Goal: Task Accomplishment & Management: Manage account settings

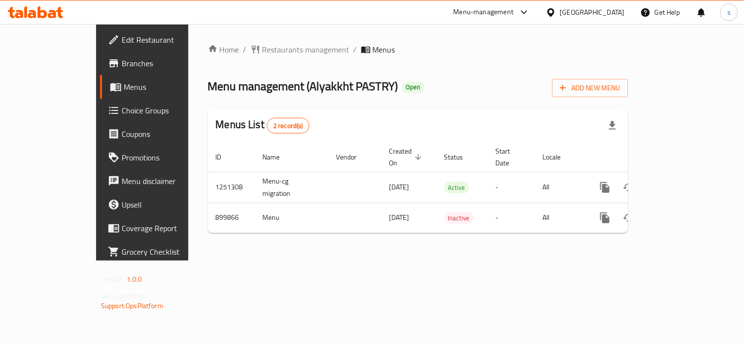
click at [570, 15] on div "[GEOGRAPHIC_DATA]" at bounding box center [592, 12] width 65 height 11
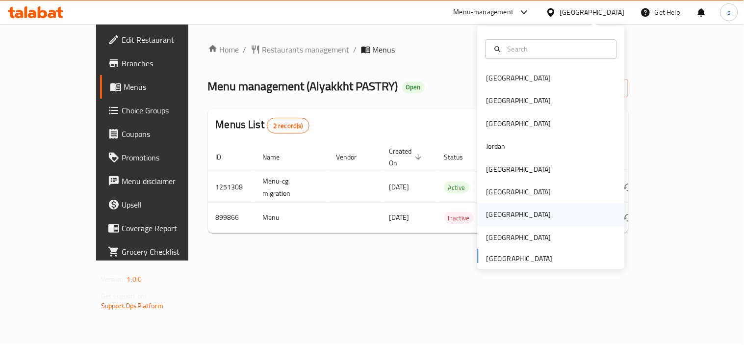
click at [491, 213] on div "[GEOGRAPHIC_DATA]" at bounding box center [519, 214] width 65 height 11
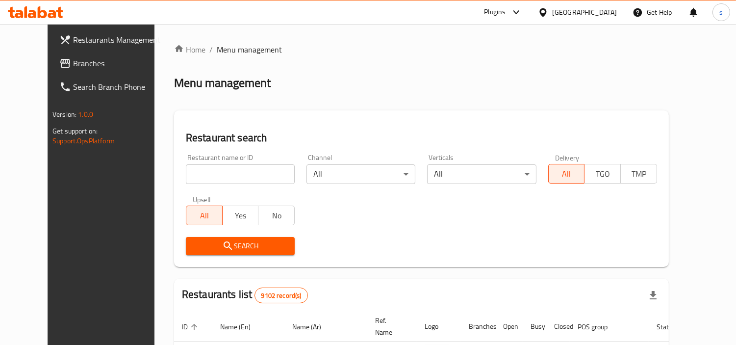
click at [73, 69] on span "Branches" at bounding box center [118, 63] width 90 height 12
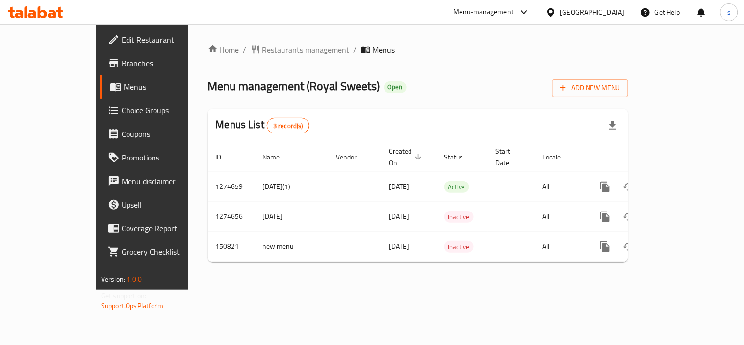
click at [530, 11] on icon at bounding box center [524, 12] width 12 height 12
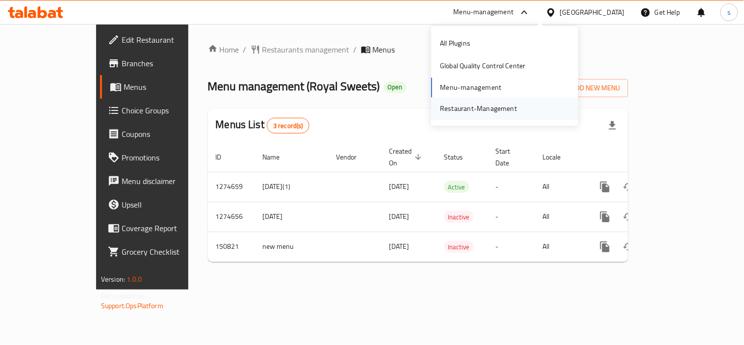
click at [525, 106] on div "Restaurant-Management" at bounding box center [504, 108] width 147 height 23
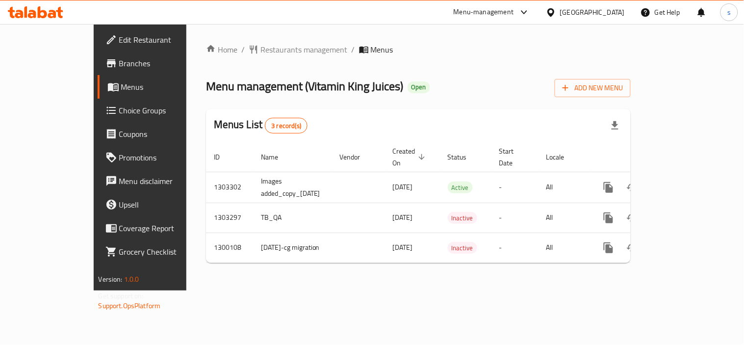
click at [530, 12] on icon at bounding box center [524, 12] width 12 height 12
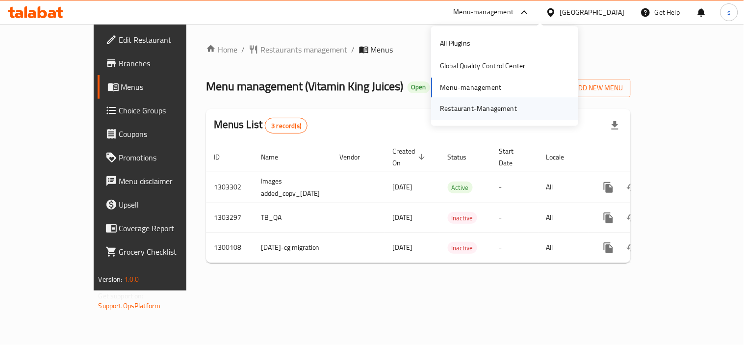
click at [515, 102] on div "Restaurant-Management" at bounding box center [478, 108] width 93 height 23
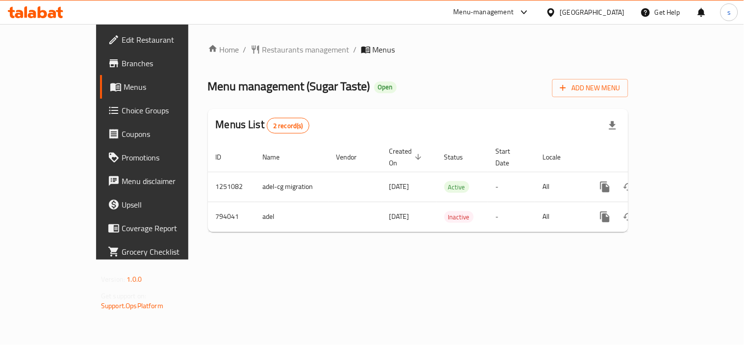
click at [556, 16] on icon at bounding box center [551, 12] width 10 height 10
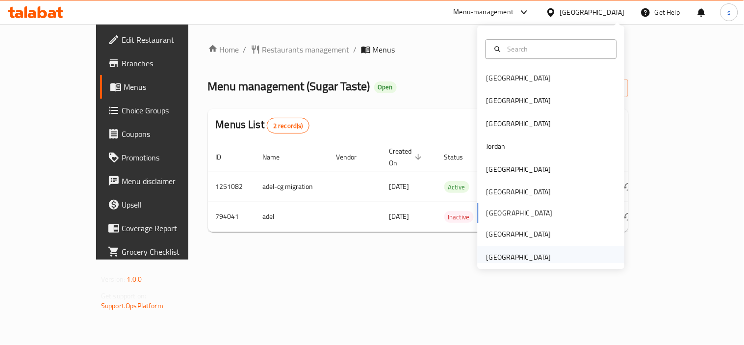
click at [517, 257] on div "United Arab Emirates" at bounding box center [519, 257] width 65 height 11
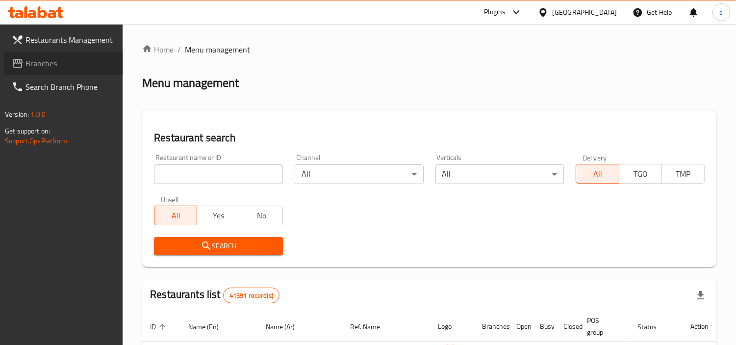
click at [49, 64] on span "Branches" at bounding box center [71, 63] width 90 height 12
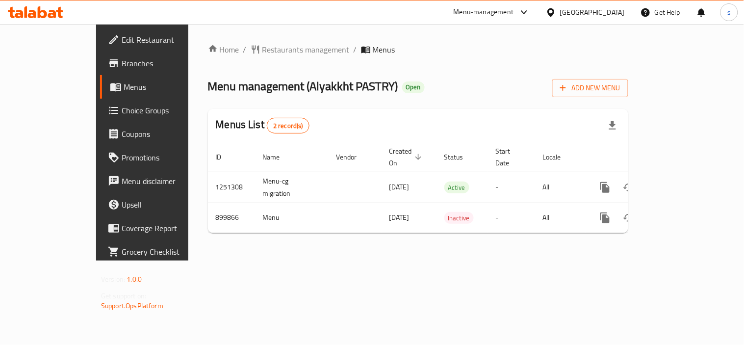
click at [574, 21] on div "[GEOGRAPHIC_DATA]" at bounding box center [585, 12] width 95 height 24
click at [569, 14] on div "[GEOGRAPHIC_DATA]" at bounding box center [592, 12] width 65 height 11
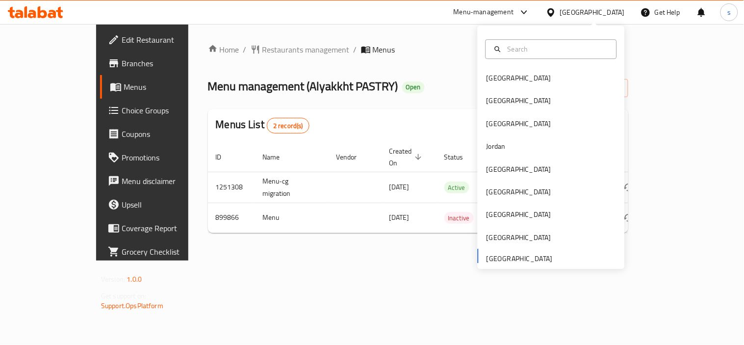
click at [399, 248] on div "Home / Restaurants management / Menus Menu management ( Alyakkht PASTRY ) Open …" at bounding box center [418, 142] width 460 height 236
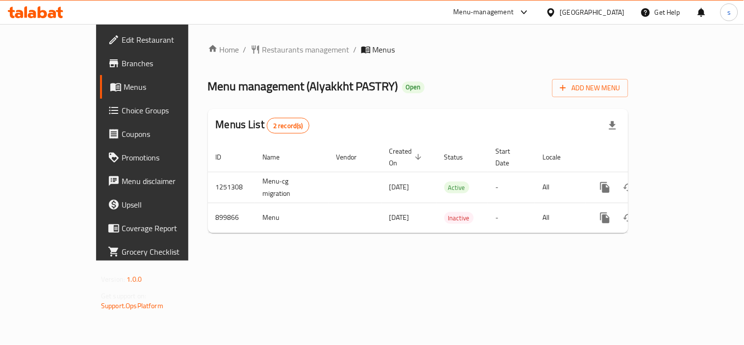
click at [486, 11] on div "Menu-management" at bounding box center [484, 12] width 60 height 12
click at [449, 108] on div "Restaurant-Management" at bounding box center [431, 108] width 77 height 11
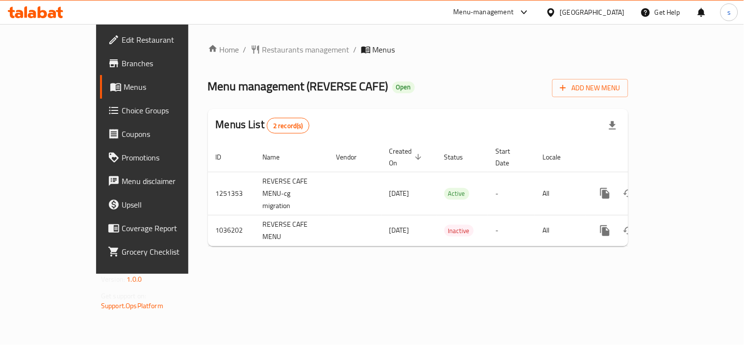
click at [584, 15] on div "[GEOGRAPHIC_DATA]" at bounding box center [592, 12] width 65 height 11
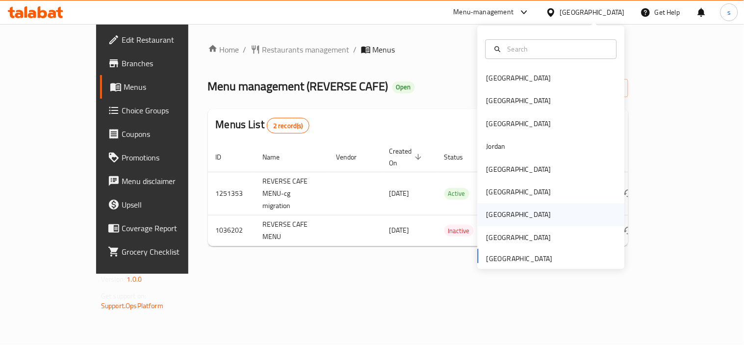
click at [494, 205] on div "[GEOGRAPHIC_DATA]" at bounding box center [519, 215] width 80 height 23
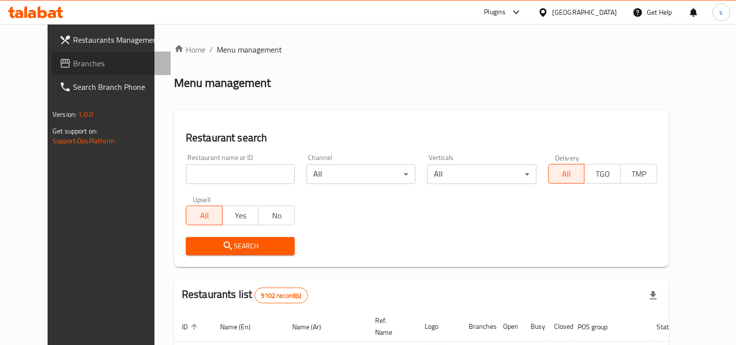
click at [73, 67] on span "Branches" at bounding box center [118, 63] width 90 height 12
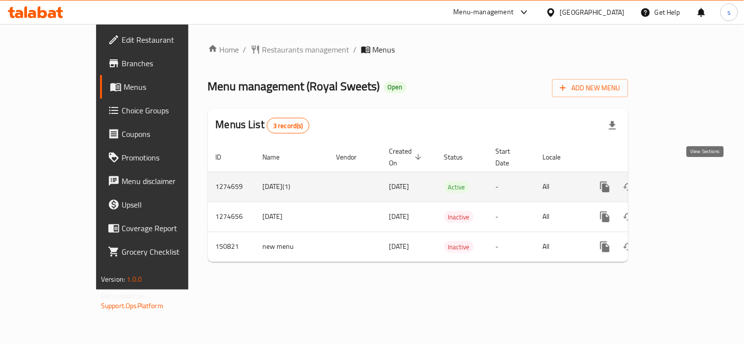
click at [688, 177] on link "enhanced table" at bounding box center [676, 187] width 24 height 24
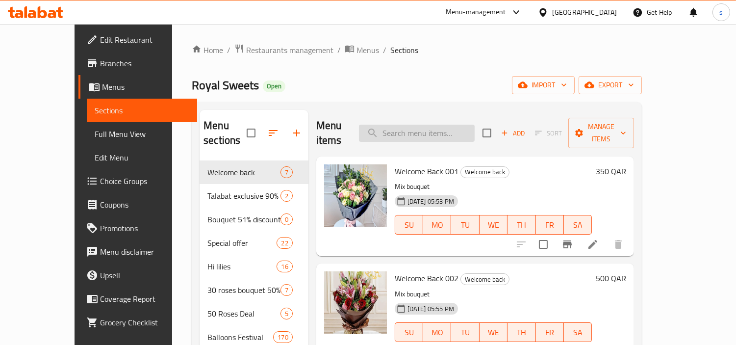
click at [439, 130] on input "search" at bounding box center [417, 133] width 116 height 17
paste input "Exclusive Talabat 01"
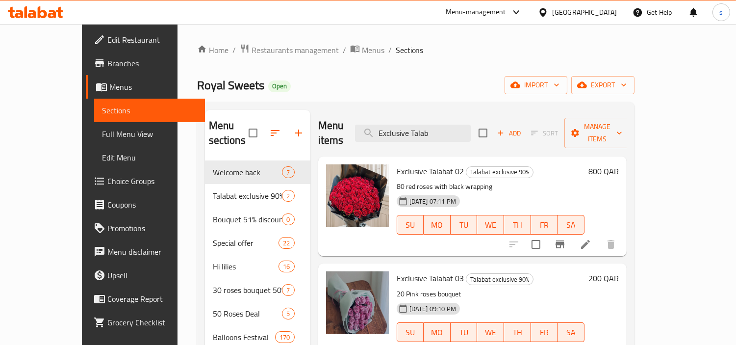
drag, startPoint x: 468, startPoint y: 129, endPoint x: 361, endPoint y: 138, distance: 107.3
click at [361, 138] on div "Menu items Exclusive Talab Add Sort Manage items" at bounding box center [472, 133] width 308 height 47
paste input "at 01"
type input "Exclusive Talabat"
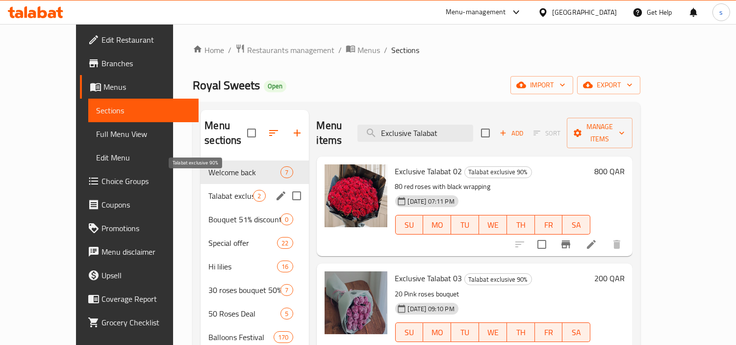
click at [208, 190] on span "Talabat exclusive 90%" at bounding box center [230, 196] width 45 height 12
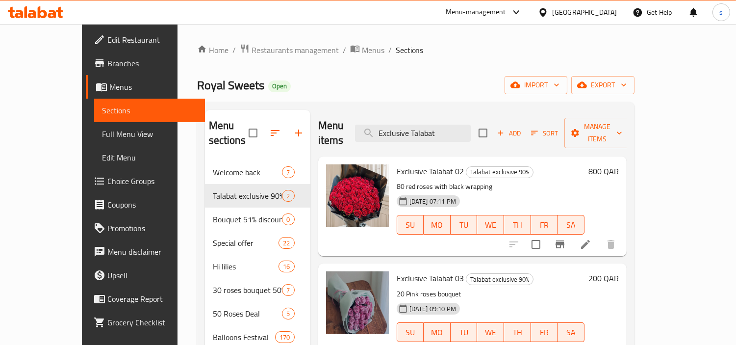
click at [522, 12] on div at bounding box center [514, 12] width 16 height 12
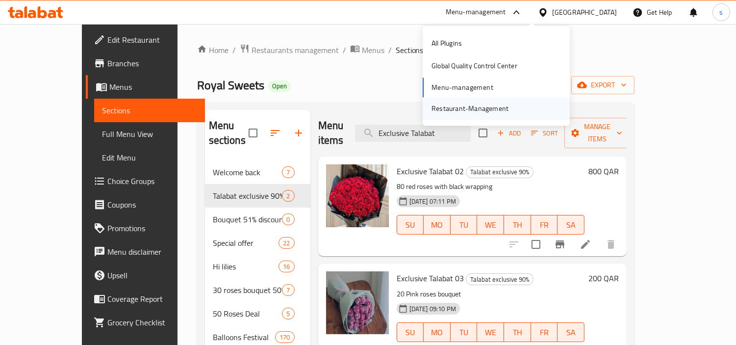
click at [507, 104] on div "Restaurant-Management" at bounding box center [470, 108] width 77 height 11
